Goal: Information Seeking & Learning: Learn about a topic

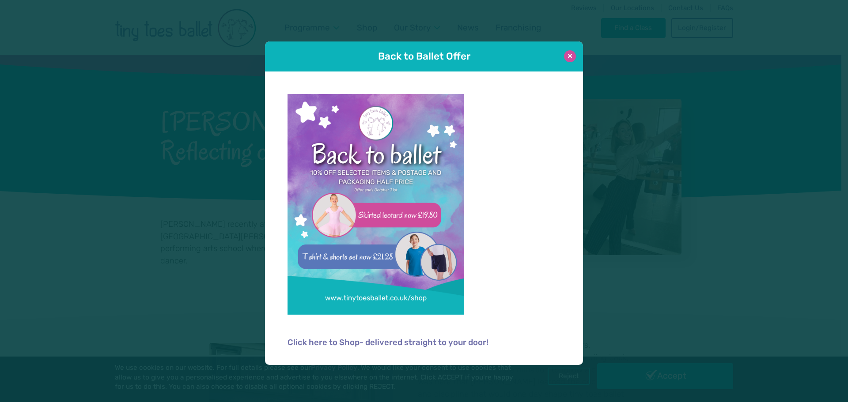
click at [575, 58] on button at bounding box center [570, 56] width 12 height 12
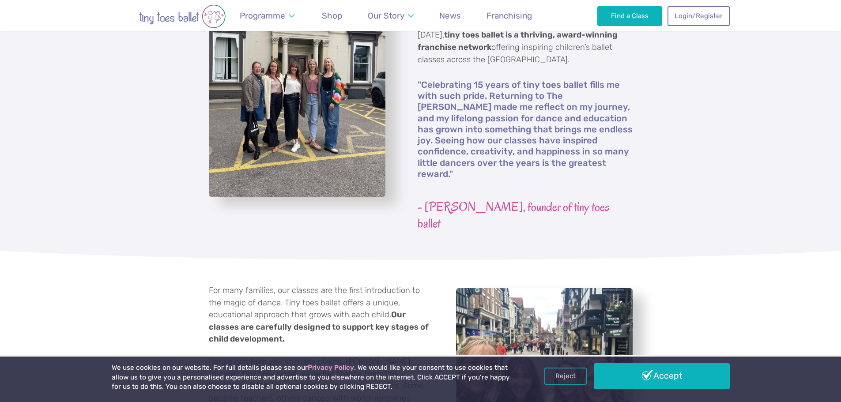
scroll to position [397, 0]
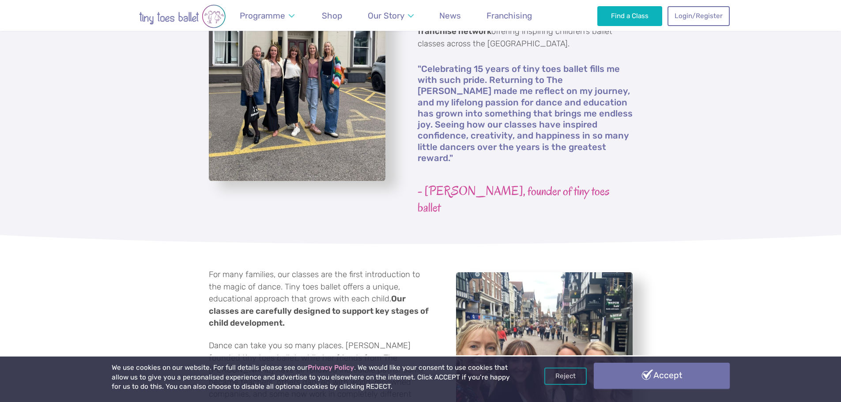
click at [669, 377] on link "Accept" at bounding box center [662, 376] width 136 height 26
